Goal: Check status: Check status

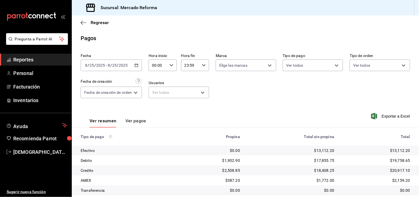
scroll to position [57, 0]
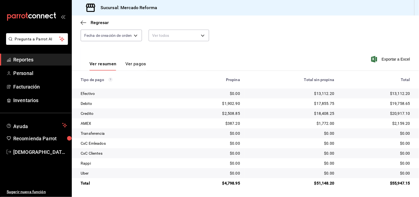
click at [48, 61] on span "Reportes" at bounding box center [40, 59] width 54 height 7
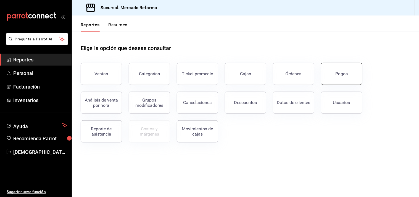
click at [335, 75] on button "Pagos" at bounding box center [341, 74] width 41 height 22
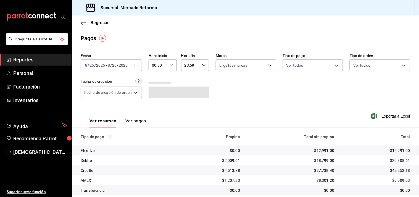
click at [168, 65] on div "00:00 Hora inicio" at bounding box center [163, 65] width 28 height 12
click at [157, 100] on span "04" at bounding box center [156, 102] width 5 height 4
type input "04:00"
drag, startPoint x: 418, startPoint y: 116, endPoint x: 419, endPoint y: 142, distance: 26.0
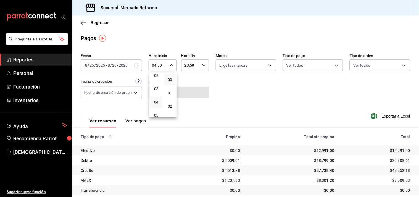
click at [419, 142] on div at bounding box center [209, 98] width 419 height 197
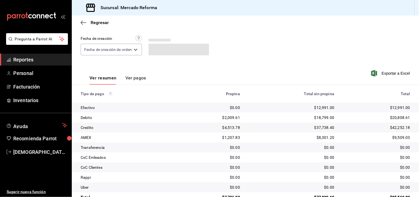
scroll to position [57, 0]
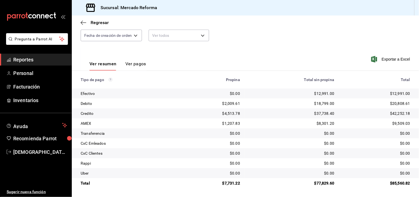
click at [189, 124] on div "$1,207.83" at bounding box center [212, 123] width 55 height 6
